Goal: Transaction & Acquisition: Register for event/course

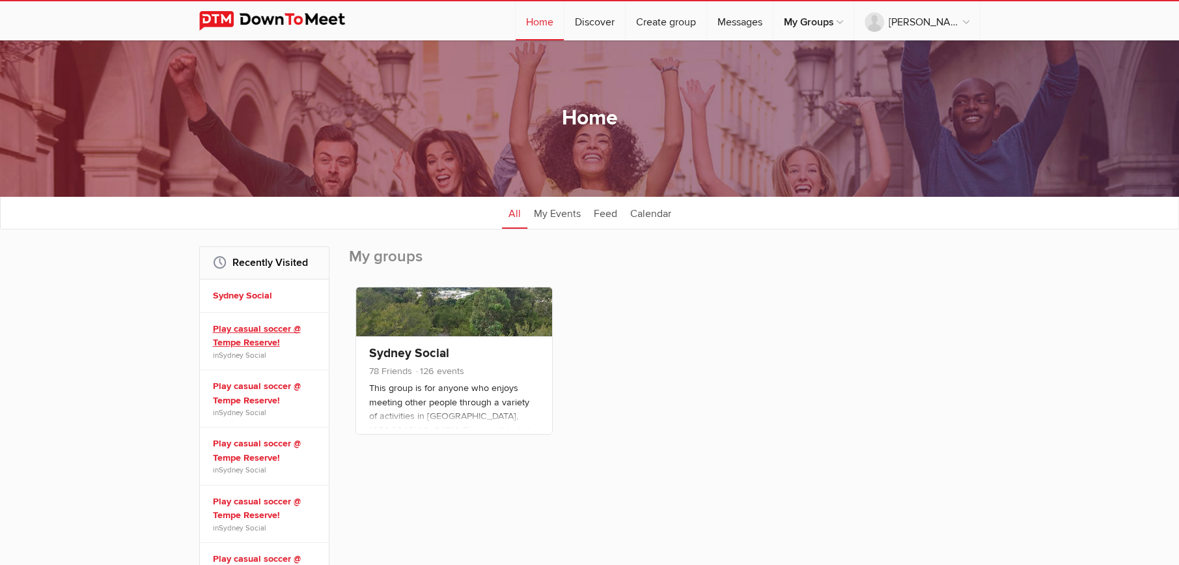
click at [249, 335] on link "Play casual soccer @ Tempe Reserve!" at bounding box center [266, 336] width 107 height 28
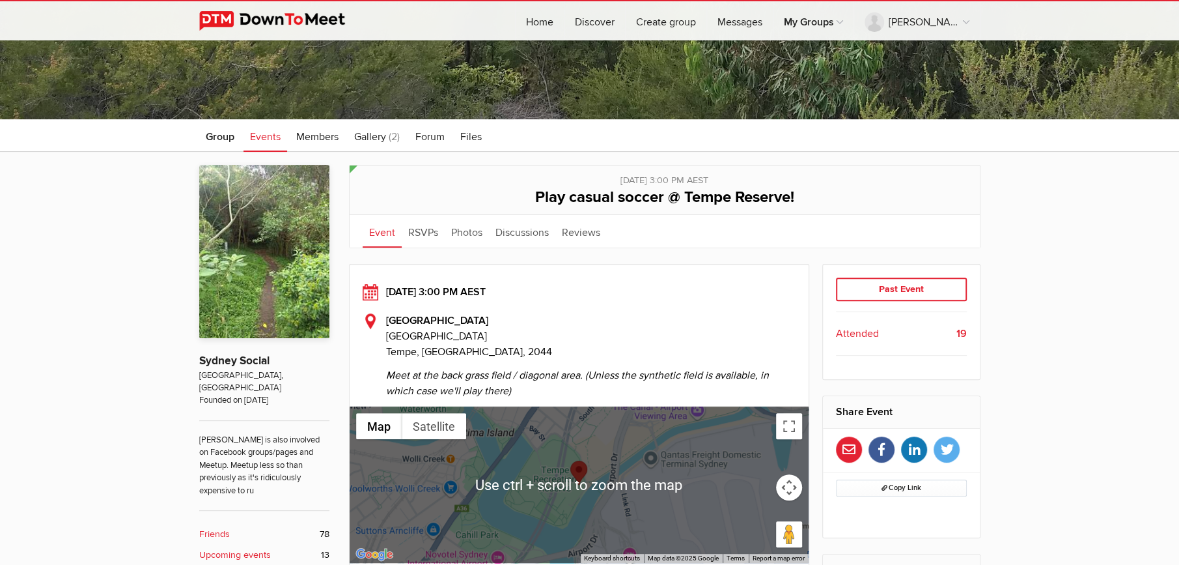
scroll to position [130, 0]
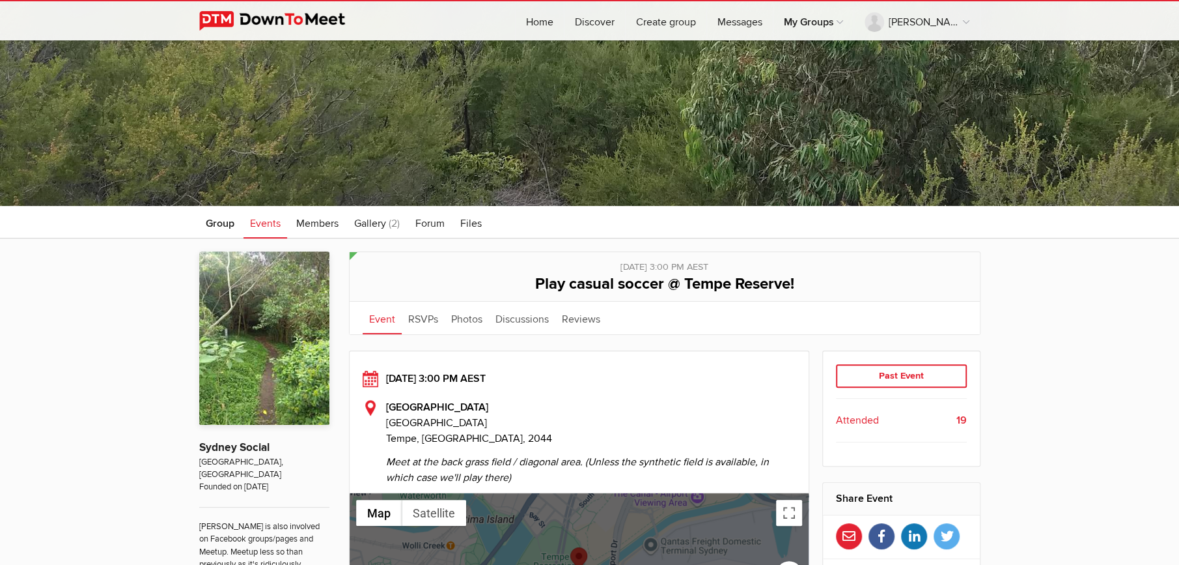
click at [375, 320] on link "Event" at bounding box center [382, 318] width 39 height 33
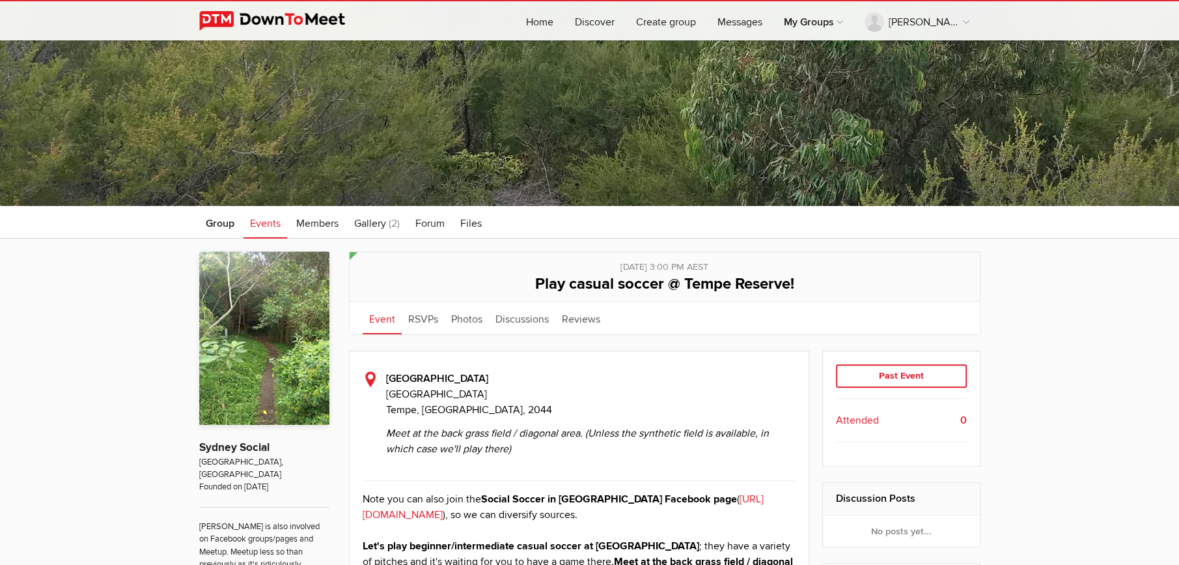
click at [373, 318] on link "Event" at bounding box center [382, 318] width 39 height 33
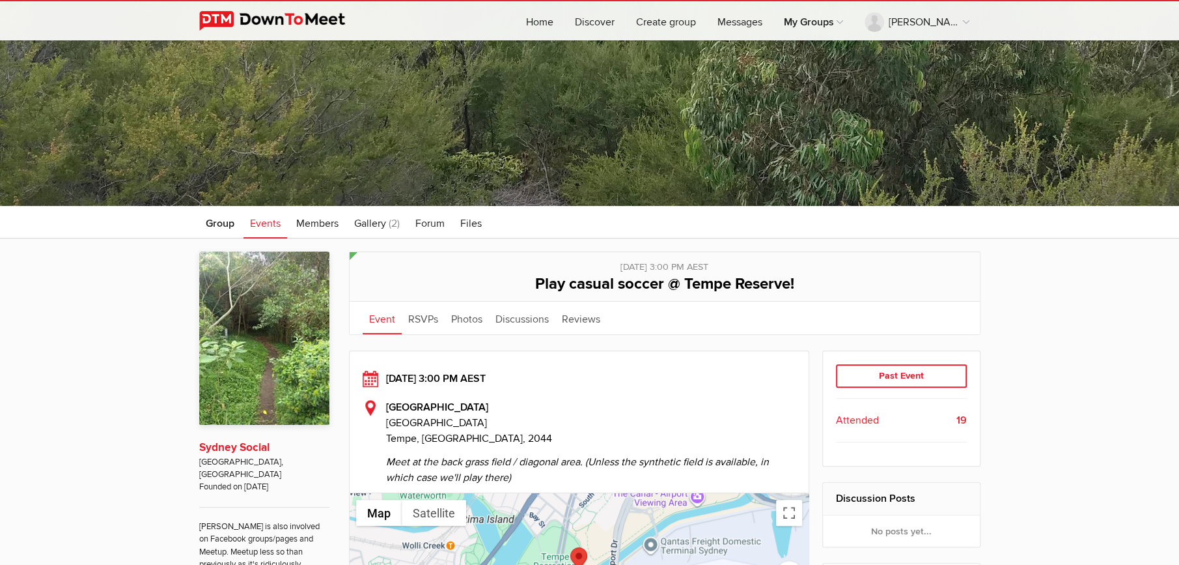
click at [244, 442] on link "Sydney Social" at bounding box center [234, 447] width 70 height 14
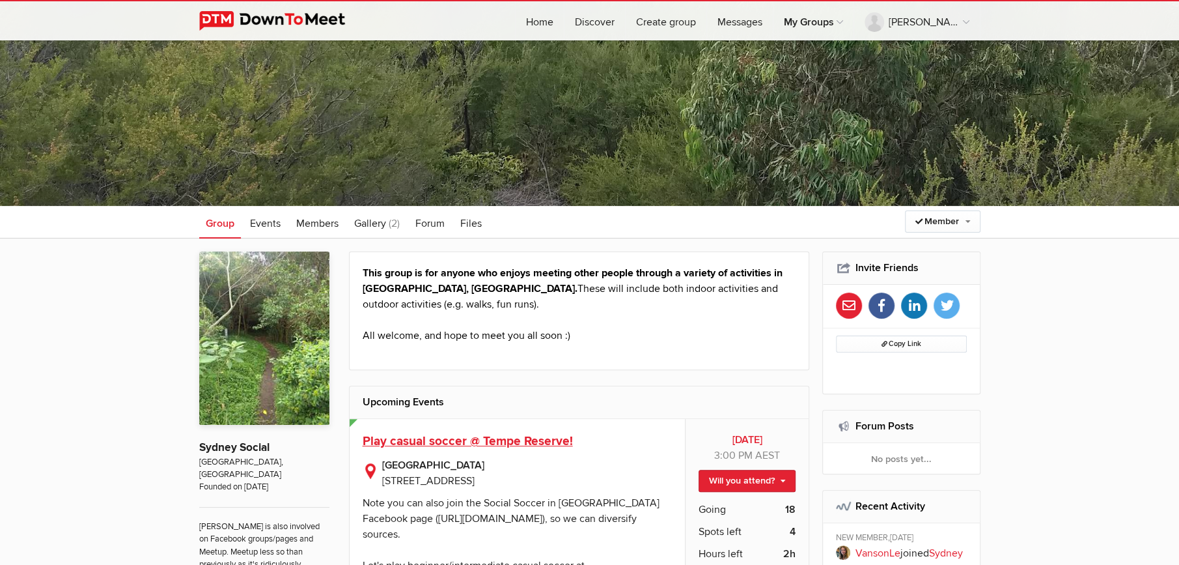
click at [504, 446] on span "Play casual soccer @ Tempe Reserve!" at bounding box center [468, 441] width 210 height 16
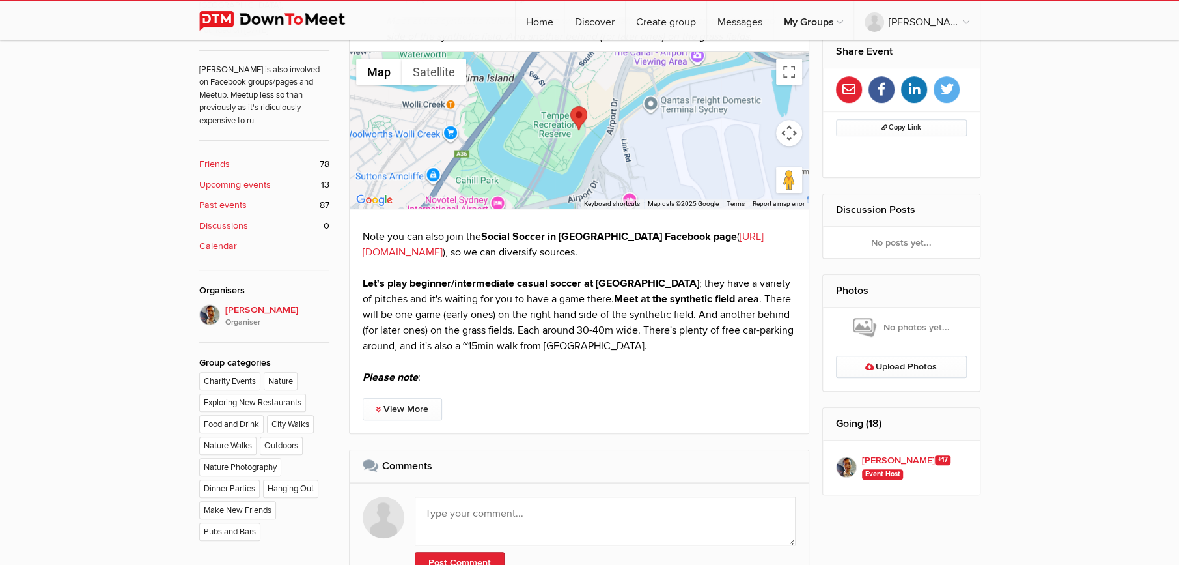
scroll to position [812, 0]
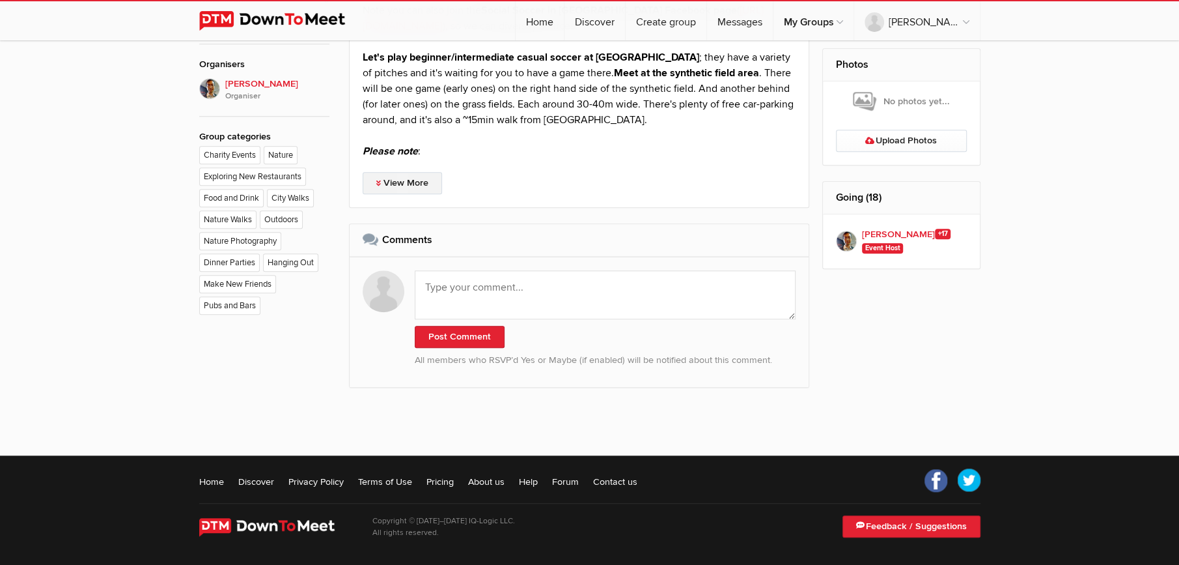
click at [388, 181] on link "View More" at bounding box center [402, 183] width 79 height 22
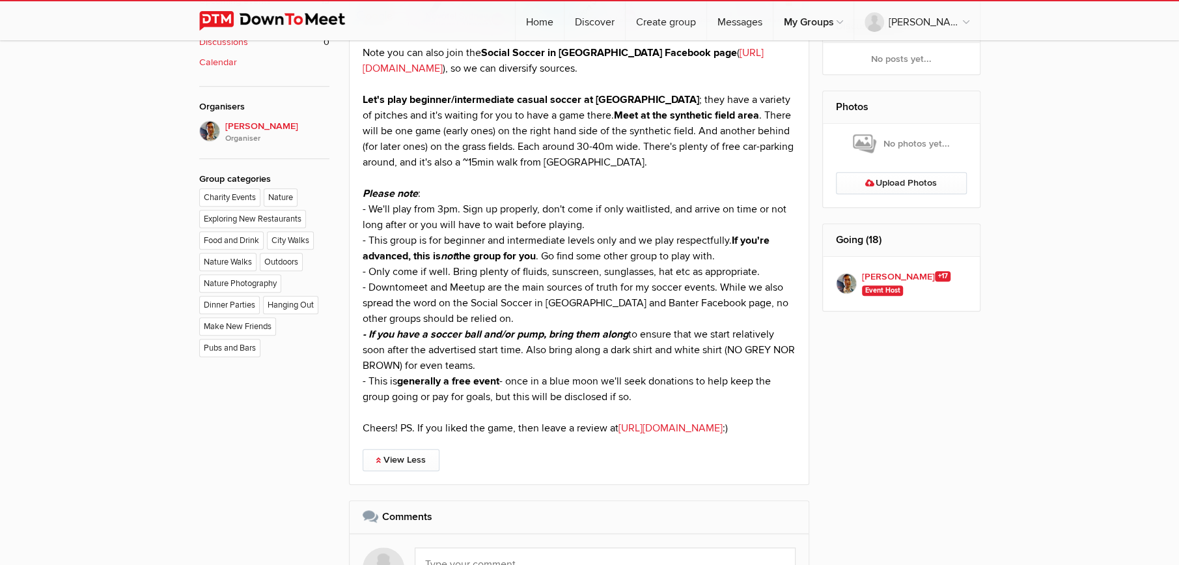
scroll to position [747, 0]
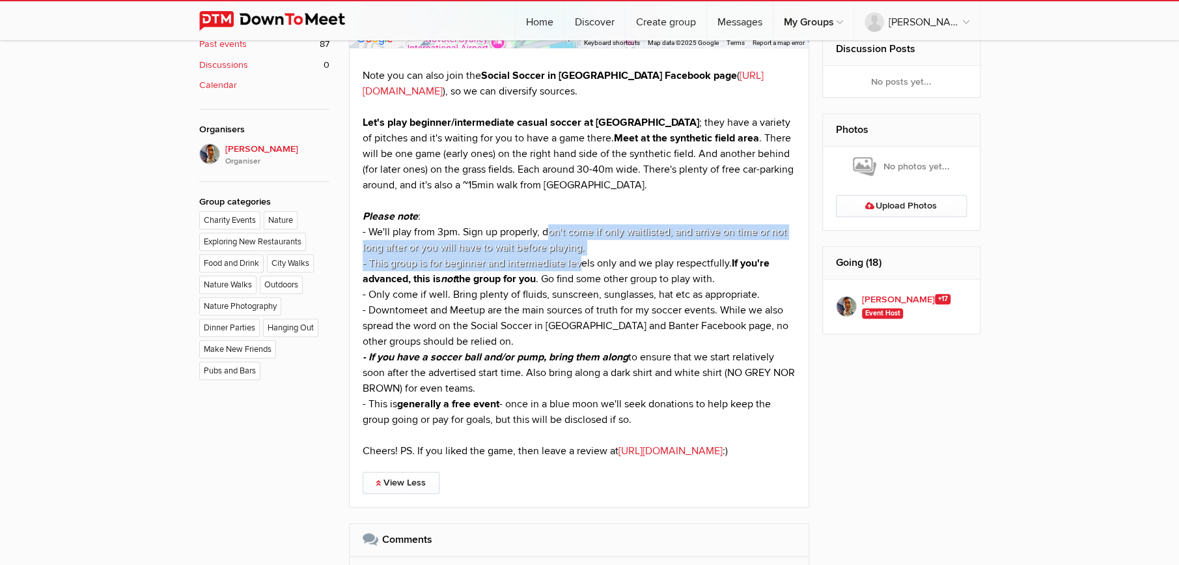
drag, startPoint x: 550, startPoint y: 235, endPoint x: 583, endPoint y: 260, distance: 41.8
click at [583, 260] on p "Note you can also join the Social Soccer in [GEOGRAPHIC_DATA] Facebook page ( […" at bounding box center [580, 263] width 434 height 391
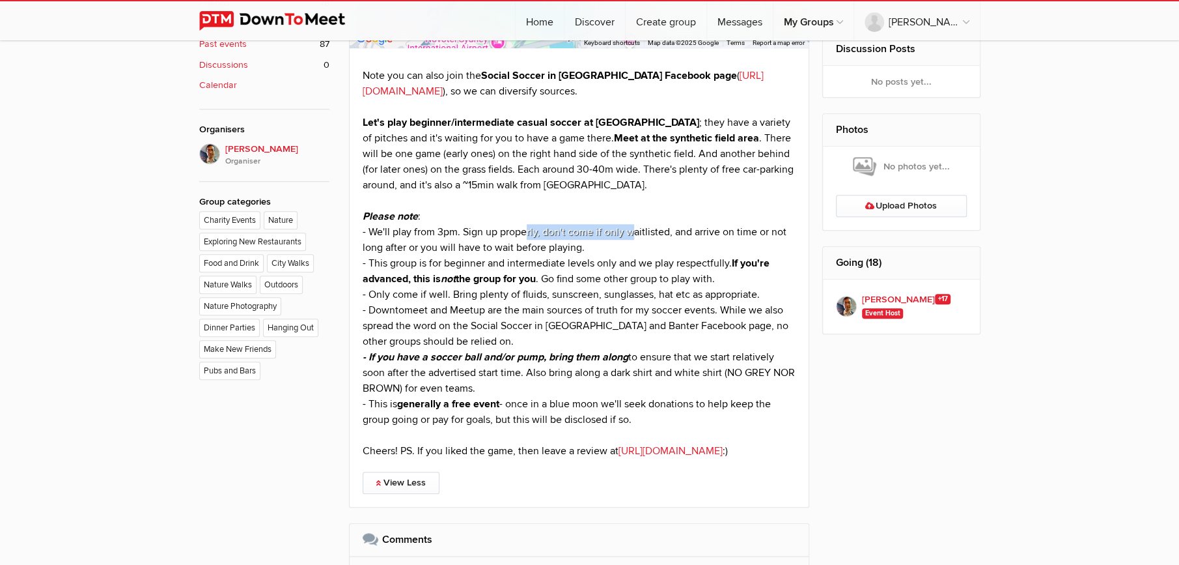
drag, startPoint x: 525, startPoint y: 229, endPoint x: 629, endPoint y: 234, distance: 104.3
click at [629, 234] on p "Note you can also join the Social Soccer in [GEOGRAPHIC_DATA] Facebook page ( […" at bounding box center [580, 263] width 434 height 391
drag, startPoint x: 548, startPoint y: 233, endPoint x: 636, endPoint y: 237, distance: 88.0
click at [636, 237] on p "Note you can also join the Social Soccer in [GEOGRAPHIC_DATA] Facebook page ( […" at bounding box center [580, 263] width 434 height 391
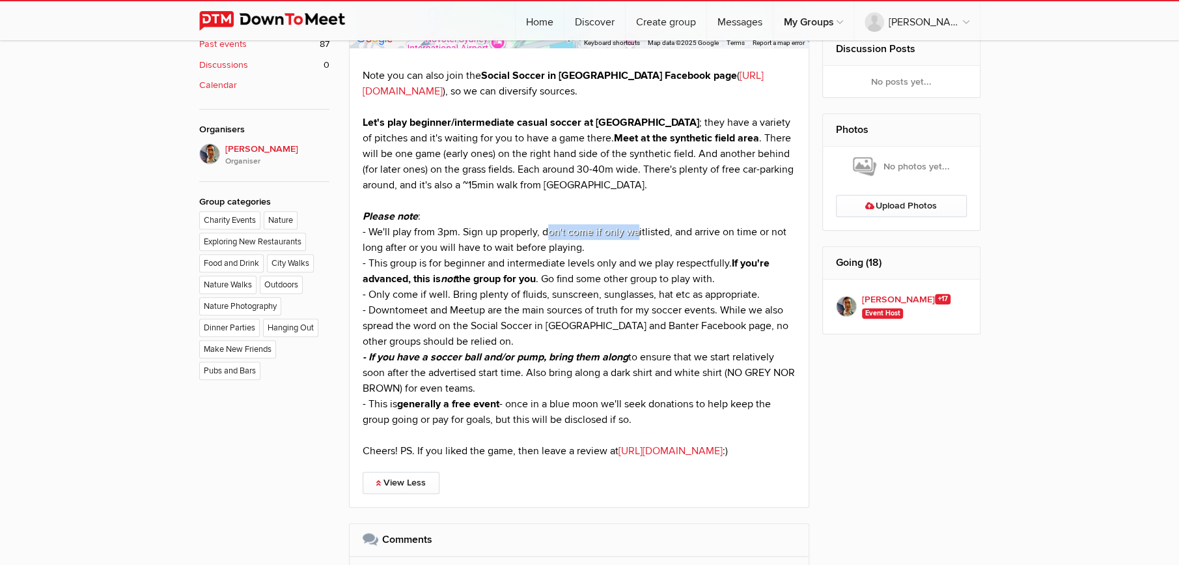
click at [636, 237] on p "Note you can also join the Social Soccer in [GEOGRAPHIC_DATA] Facebook page ( […" at bounding box center [580, 263] width 434 height 391
click at [571, 261] on p "Note you can also join the Social Soccer in [GEOGRAPHIC_DATA] Facebook page ( […" at bounding box center [580, 263] width 434 height 391
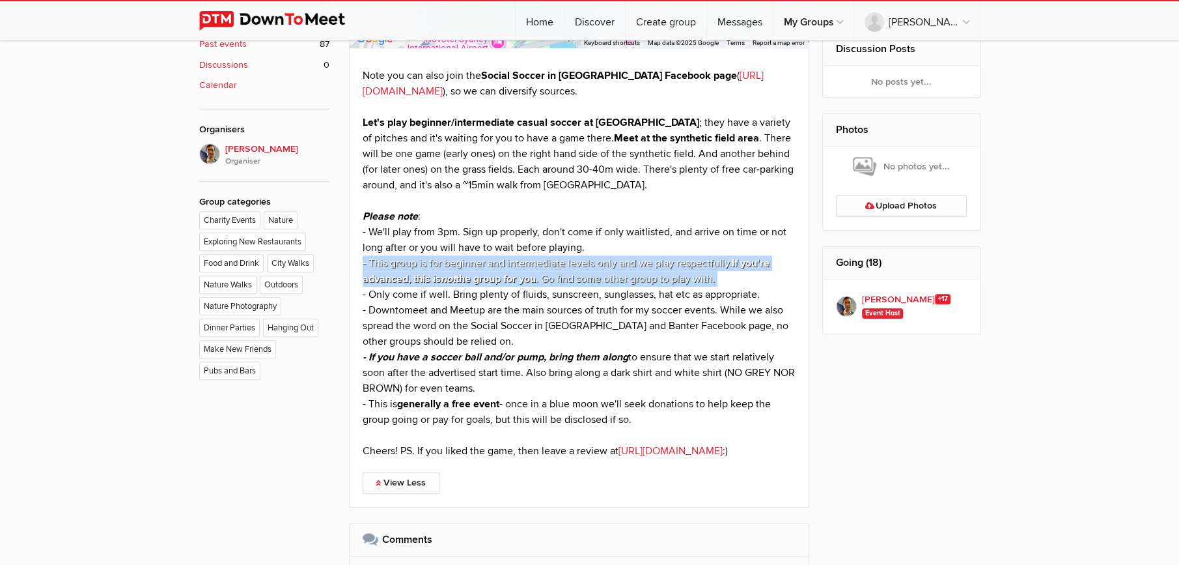
click at [571, 261] on p "Note you can also join the Social Soccer in [GEOGRAPHIC_DATA] Facebook page ( […" at bounding box center [580, 263] width 434 height 391
click at [571, 266] on p "Note you can also join the Social Soccer in [GEOGRAPHIC_DATA] Facebook page ( […" at bounding box center [580, 263] width 434 height 391
